Goal: Information Seeking & Learning: Learn about a topic

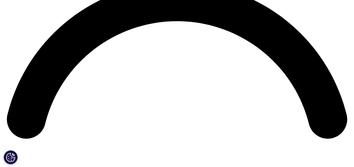
scroll to position [727, 0]
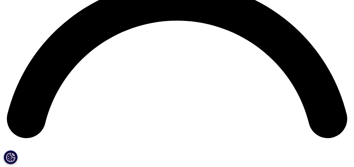
drag, startPoint x: 81, startPoint y: 123, endPoint x: 72, endPoint y: 123, distance: 9.0
copy li "CSO"
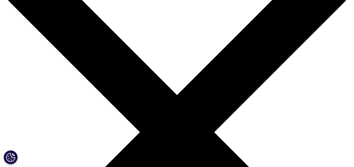
scroll to position [0, 0]
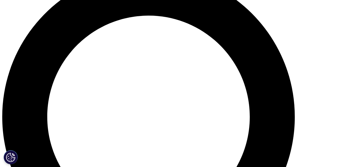
scroll to position [392, 0]
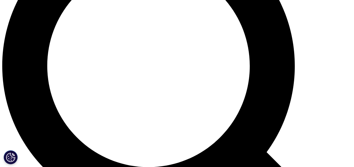
scroll to position [448, 0]
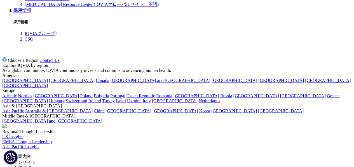
scroll to position [1511, 0]
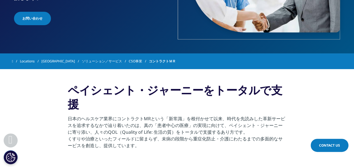
scroll to position [140, 0]
